Goal: Task Accomplishment & Management: Manage account settings

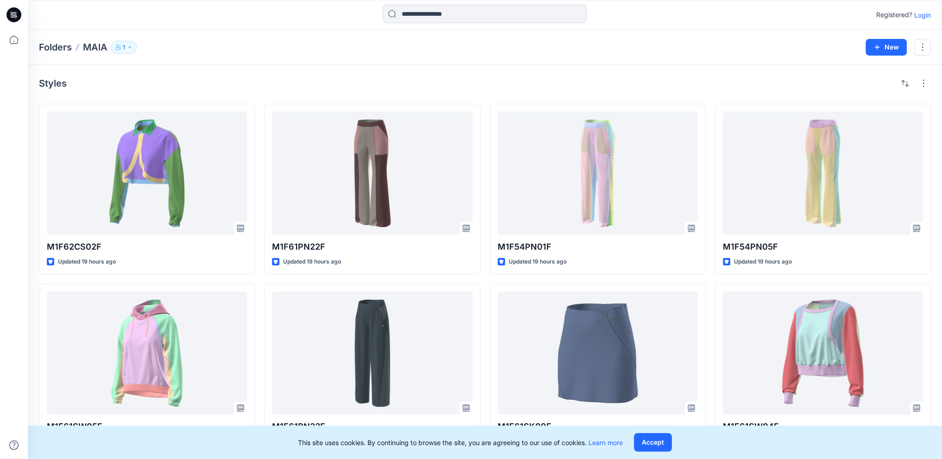
click at [56, 49] on p "Folders" at bounding box center [55, 47] width 33 height 13
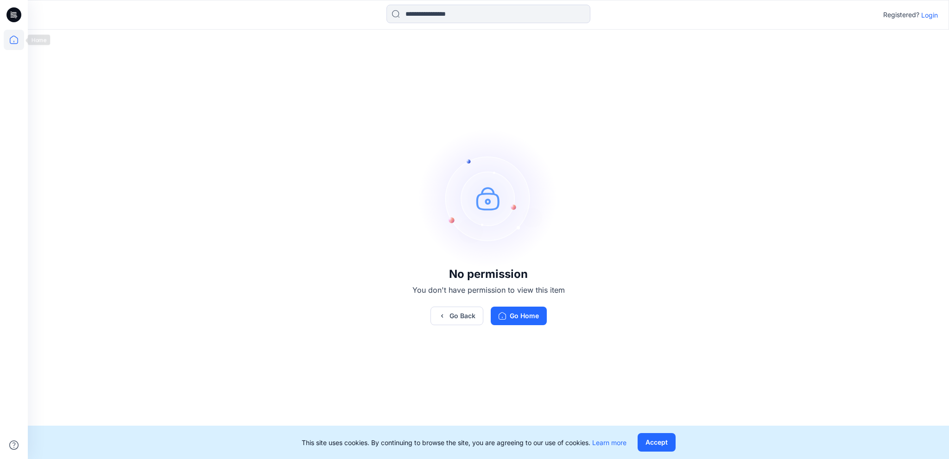
click at [13, 40] on icon at bounding box center [14, 40] width 20 height 20
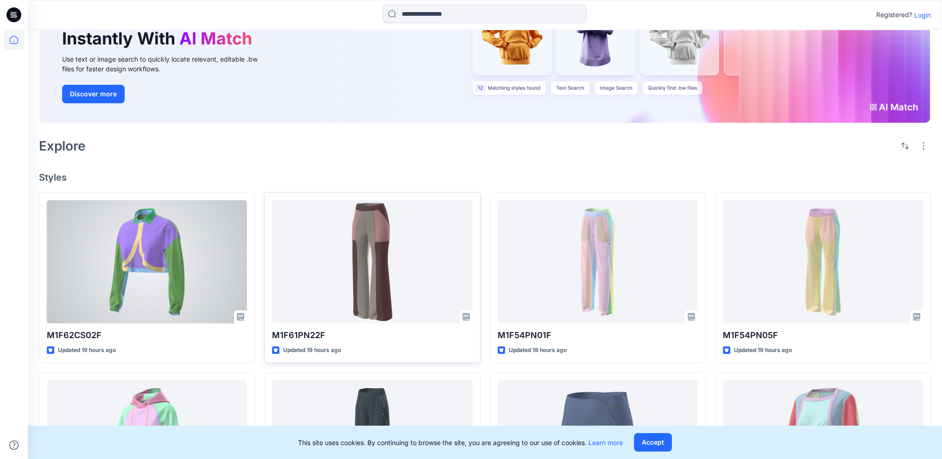
scroll to position [139, 0]
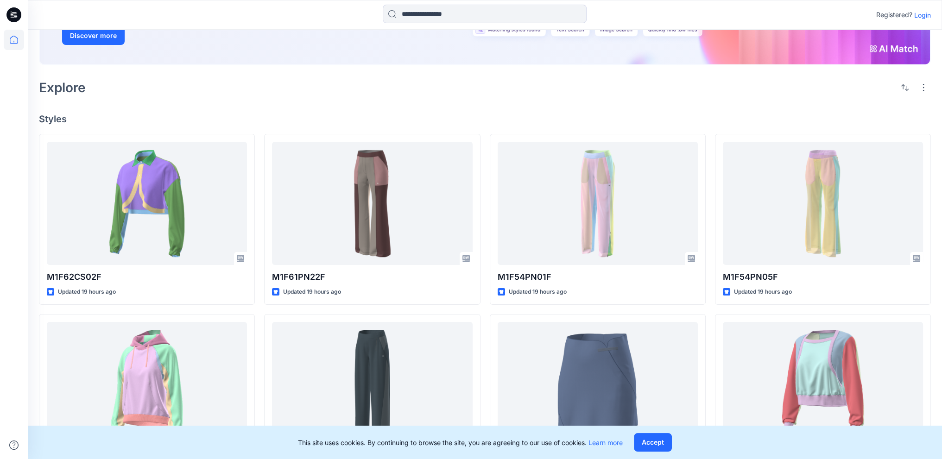
click at [921, 14] on p "Login" at bounding box center [922, 15] width 17 height 10
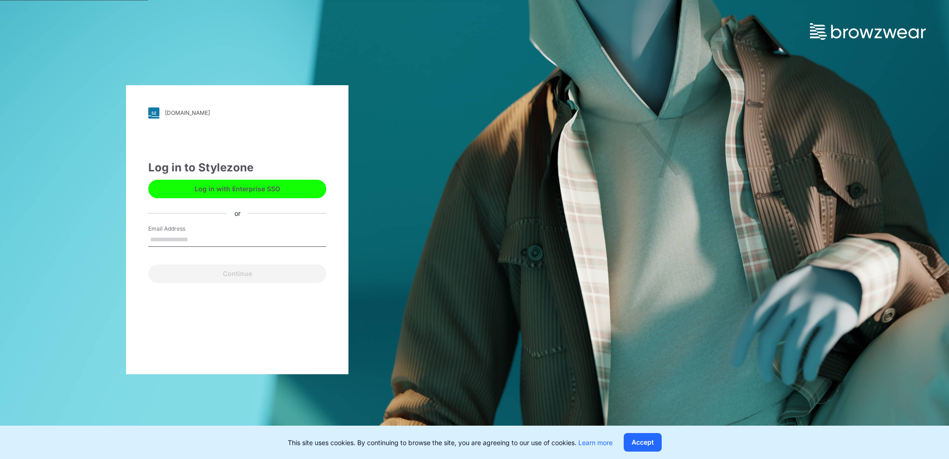
click at [230, 237] on input "Email Address" at bounding box center [237, 240] width 178 height 14
click at [167, 235] on input "Email Address" at bounding box center [237, 240] width 178 height 14
drag, startPoint x: 182, startPoint y: 299, endPoint x: 191, endPoint y: 297, distance: 9.9
click at [184, 299] on div "[DOMAIN_NAME] Loading... Log in to Stylezone Log in with Enterprise SSO or Emai…" at bounding box center [237, 229] width 222 height 289
type input "**********"
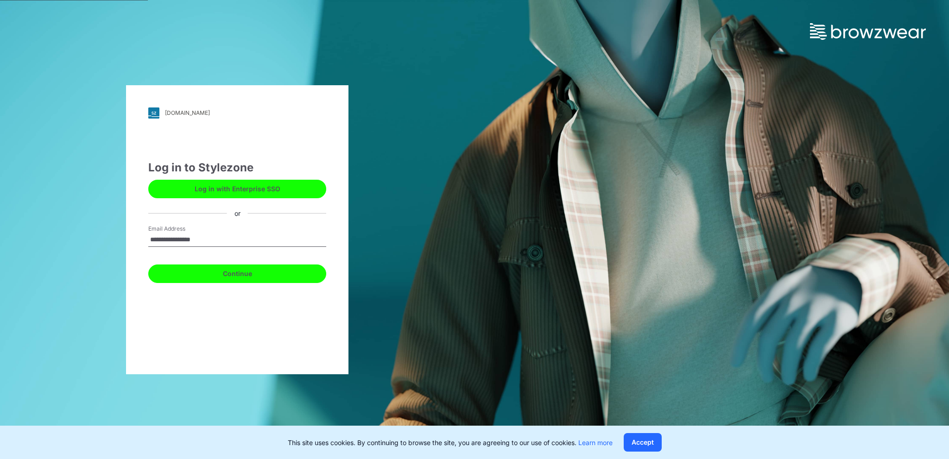
click at [213, 278] on button "Continue" at bounding box center [237, 274] width 178 height 19
